Goal: Find specific page/section: Find specific page/section

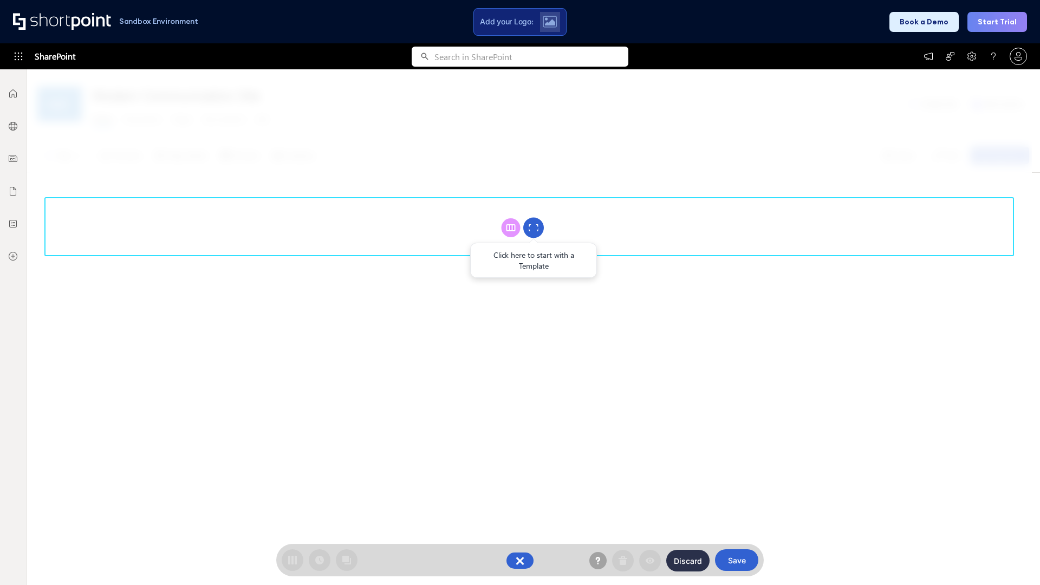
click at [533, 227] on circle at bounding box center [533, 228] width 21 height 21
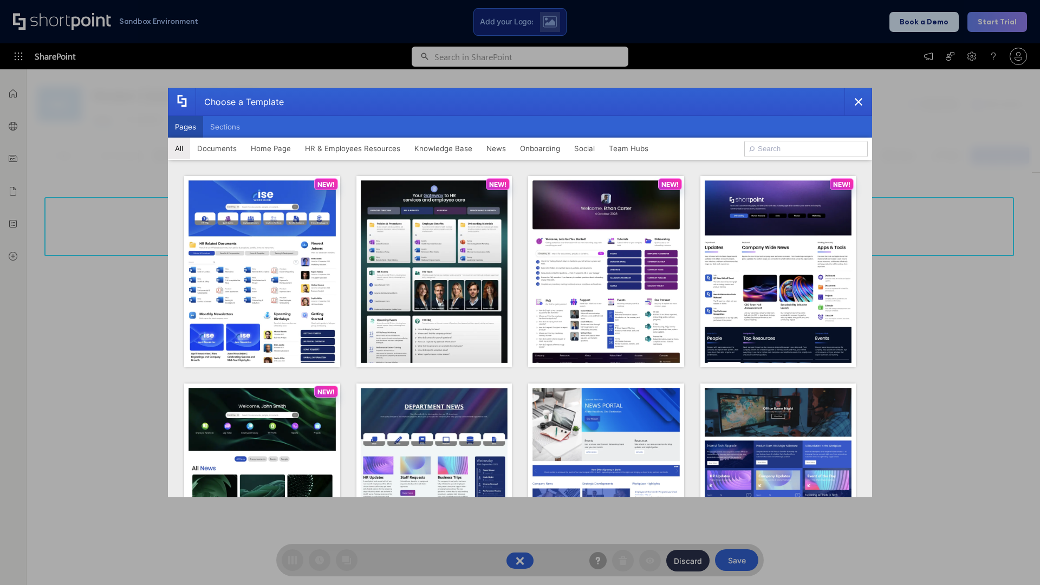
click at [185, 127] on button "Pages" at bounding box center [185, 127] width 35 height 22
type input "Intranet Layout 2"
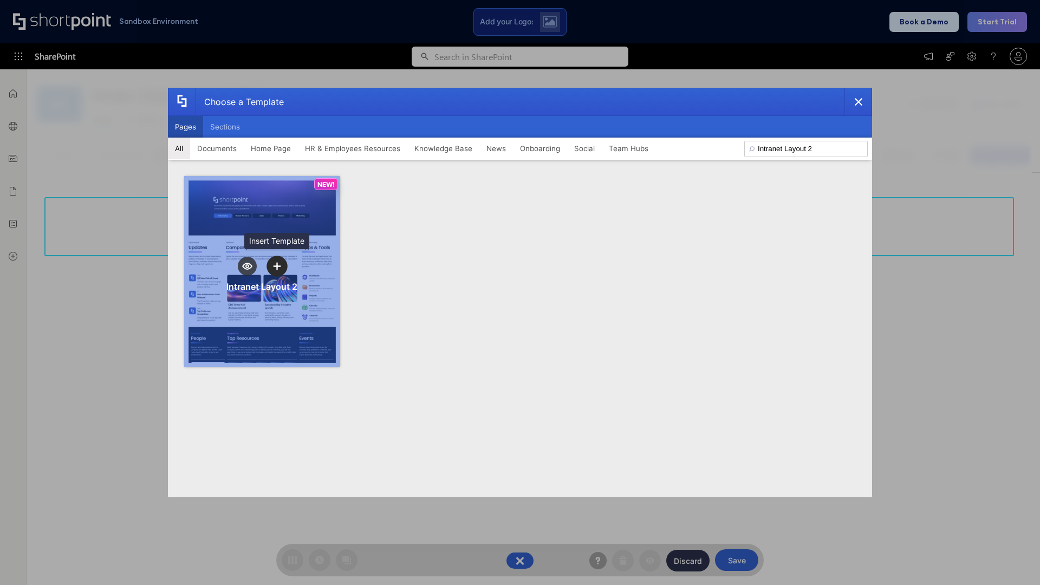
click at [277, 266] on icon "template selector" at bounding box center [277, 266] width 8 height 8
